Goal: Information Seeking & Learning: Learn about a topic

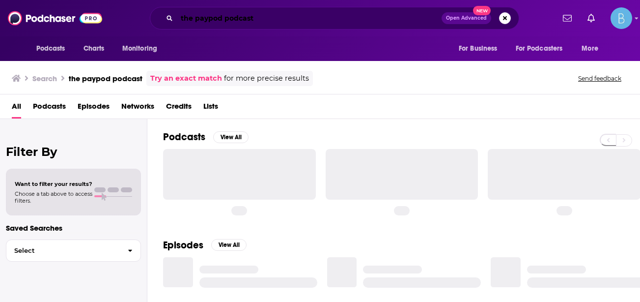
click at [311, 23] on input "the paypod podcast" at bounding box center [309, 18] width 265 height 16
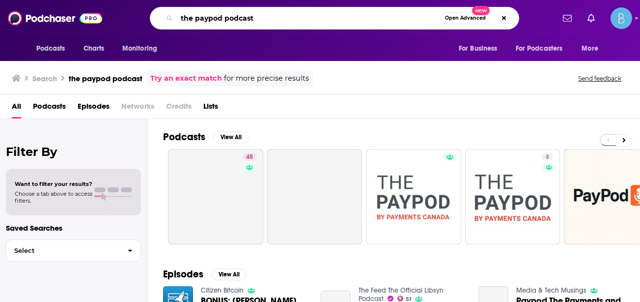
click at [311, 23] on input "the paypod podcast" at bounding box center [309, 18] width 264 height 16
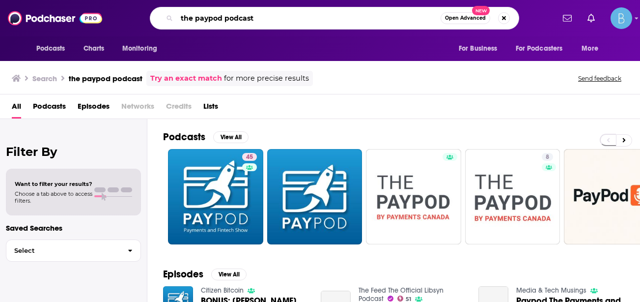
click at [311, 23] on input "the paypod podcast" at bounding box center [309, 18] width 264 height 16
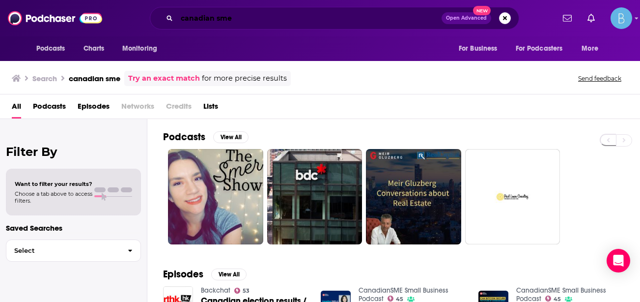
click at [228, 19] on input "canadian sme" at bounding box center [309, 18] width 265 height 16
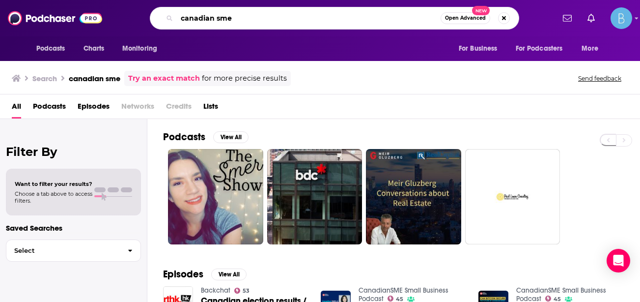
click at [228, 19] on input "canadian sme" at bounding box center [309, 18] width 264 height 16
click at [231, 17] on input "canadian s" at bounding box center [309, 18] width 264 height 16
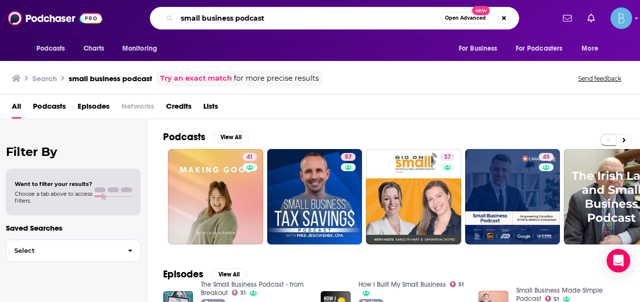
click at [178, 17] on input "small business podcast" at bounding box center [309, 18] width 264 height 16
type input "CanadianSME small business podcast"
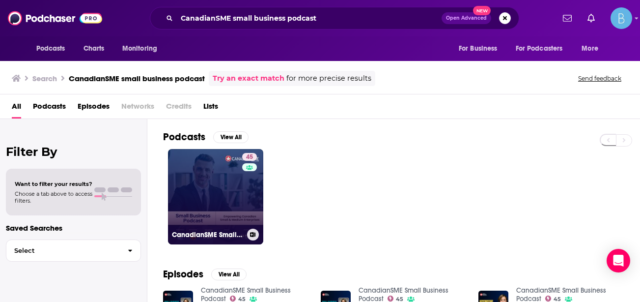
click at [200, 218] on link "45 CanadianSME Small Business Podcast" at bounding box center [215, 196] width 95 height 95
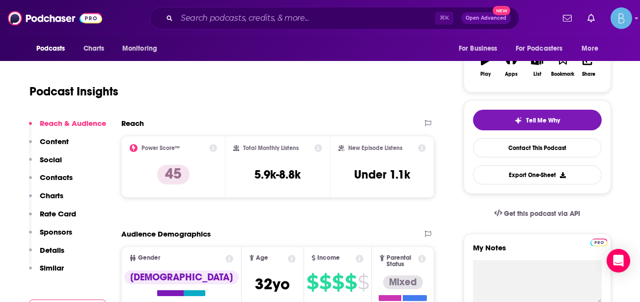
scroll to position [169, 0]
